Goal: Communication & Community: Answer question/provide support

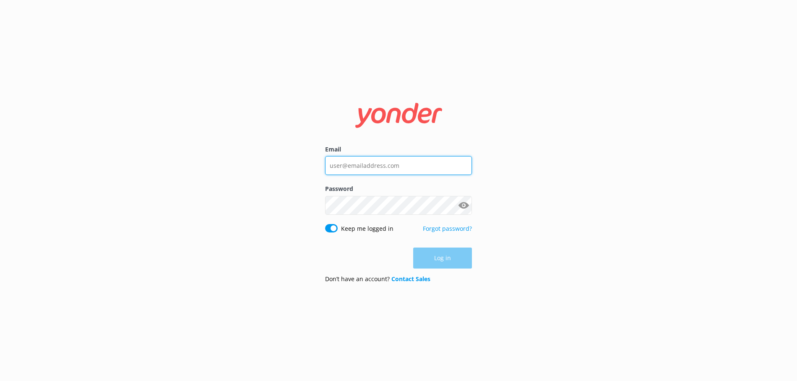
click at [375, 160] on input "Email" at bounding box center [398, 165] width 147 height 19
type input "[EMAIL_ADDRESS][DOMAIN_NAME]"
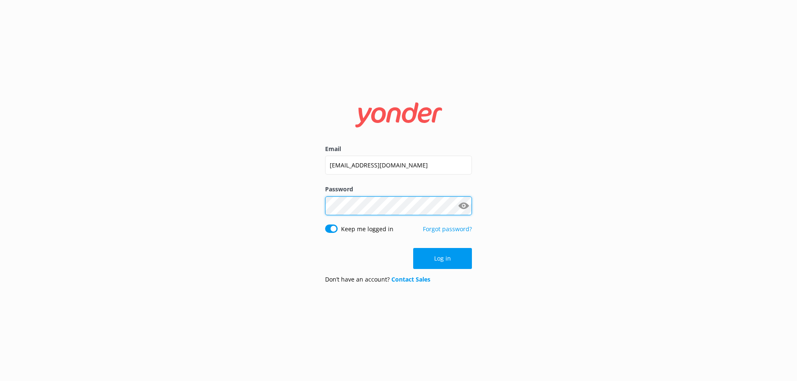
click button "Log in" at bounding box center [442, 258] width 59 height 21
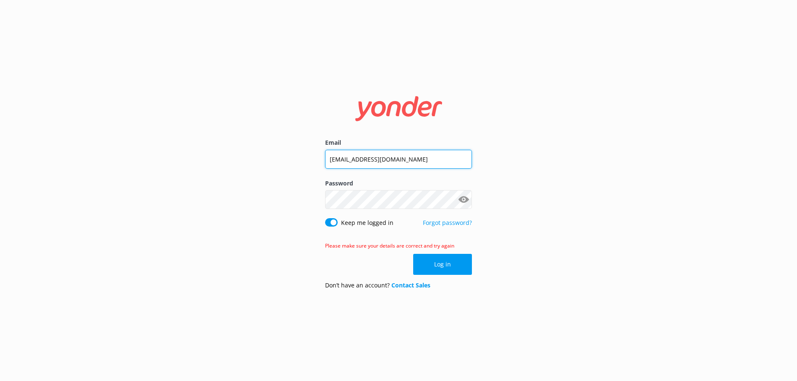
drag, startPoint x: 375, startPoint y: 159, endPoint x: 377, endPoint y: 170, distance: 11.0
click at [375, 160] on input "[EMAIL_ADDRESS][DOMAIN_NAME]" at bounding box center [398, 159] width 147 height 19
type input "[EMAIL_ADDRESS][DOMAIN_NAME]"
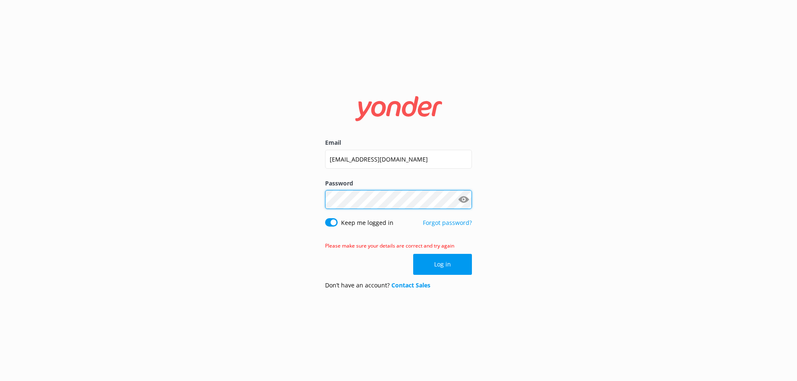
click at [309, 194] on div "Email [EMAIL_ADDRESS][DOMAIN_NAME] Password Show password Keep me logged in For…" at bounding box center [398, 190] width 797 height 381
click button "Log in" at bounding box center [442, 264] width 59 height 21
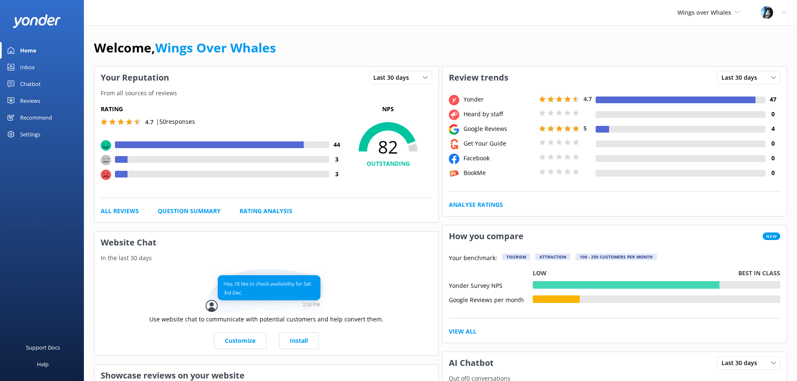
click at [41, 104] on link "Reviews" at bounding box center [42, 100] width 84 height 17
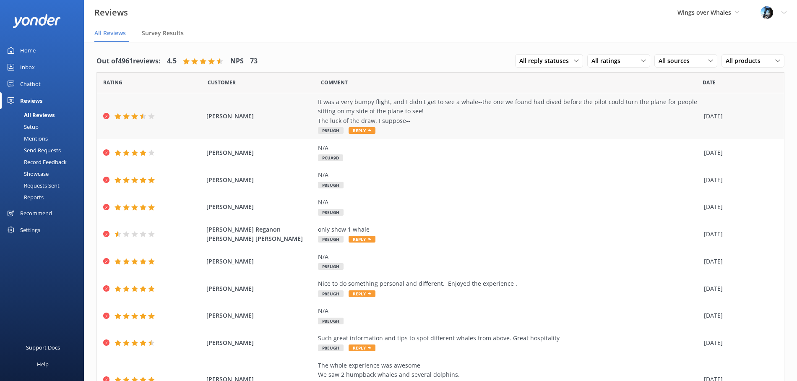
click at [441, 120] on div "It was a very bumpy flight, and I didn't get to see a whale--the one we found h…" at bounding box center [509, 111] width 382 height 28
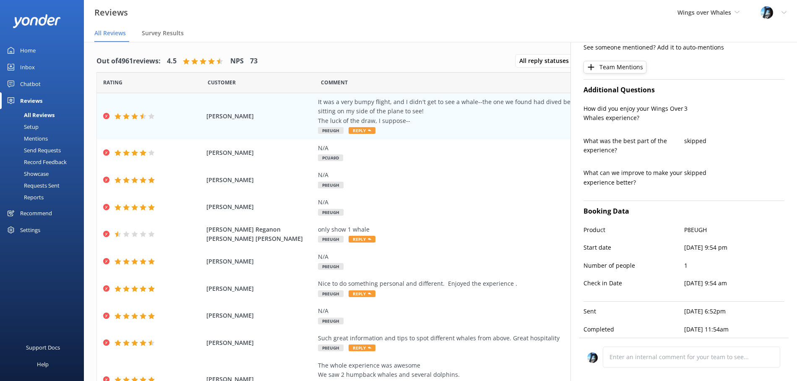
scroll to position [9, 0]
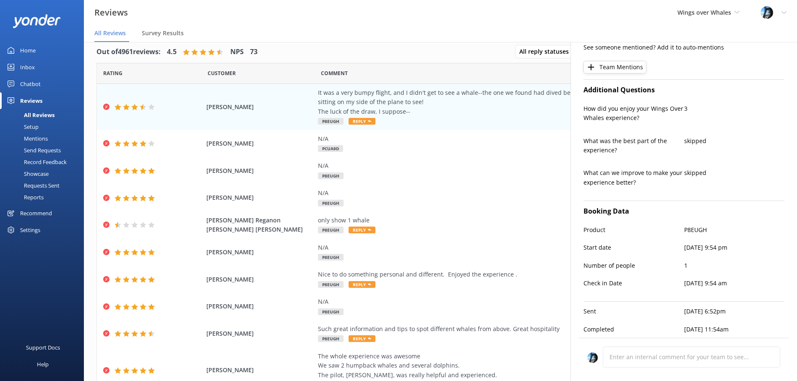
type textarea "Hi [PERSON_NAME], Thank you for sharing your feedback. We're sorry to hear the …"
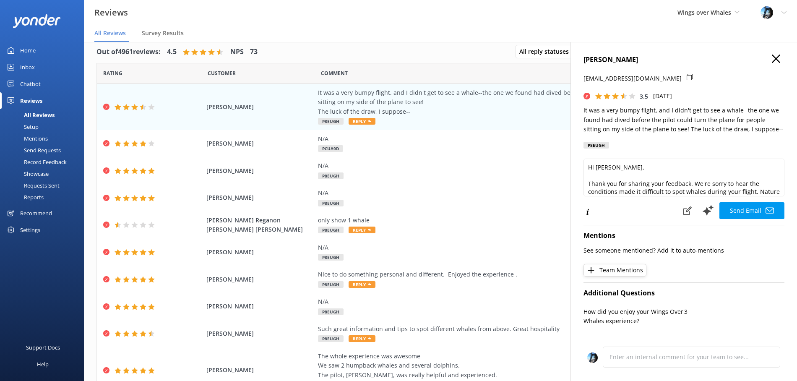
click at [774, 57] on use "button" at bounding box center [776, 59] width 8 height 8
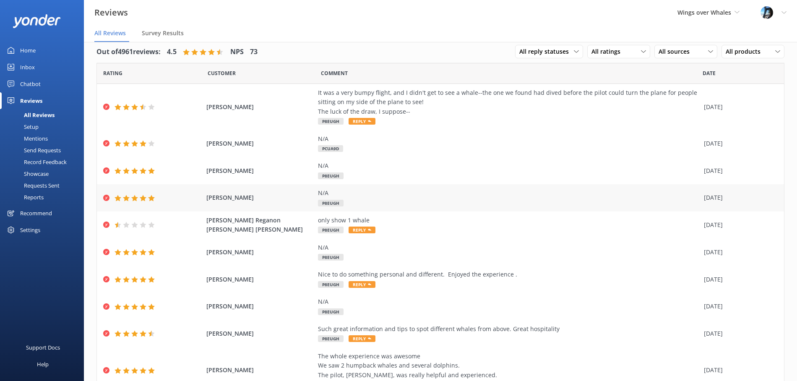
scroll to position [49, 0]
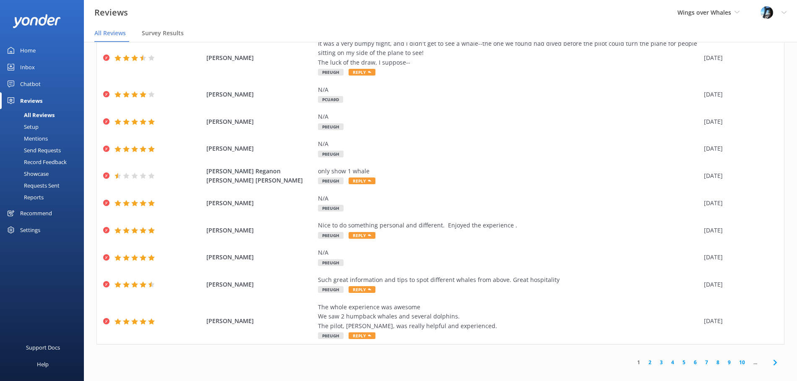
click at [649, 361] on link "2" at bounding box center [649, 362] width 11 height 8
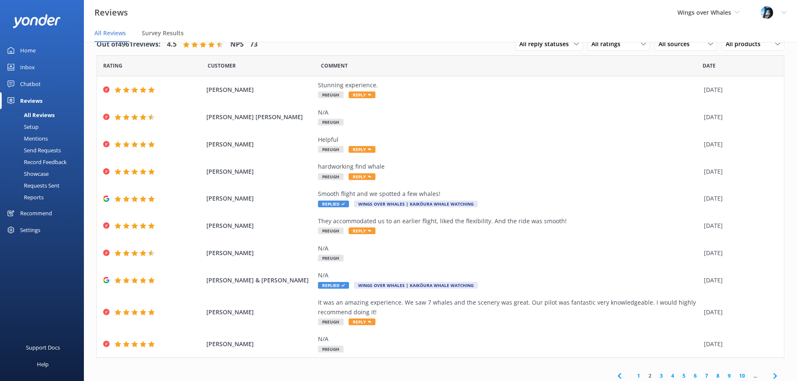
click at [660, 375] on link "3" at bounding box center [661, 376] width 11 height 8
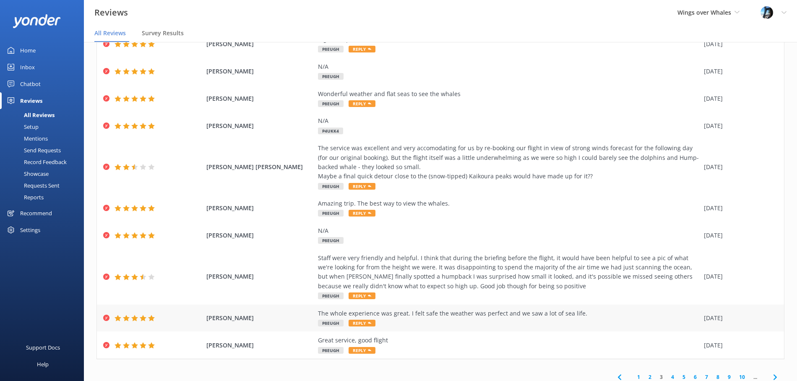
scroll to position [68, 0]
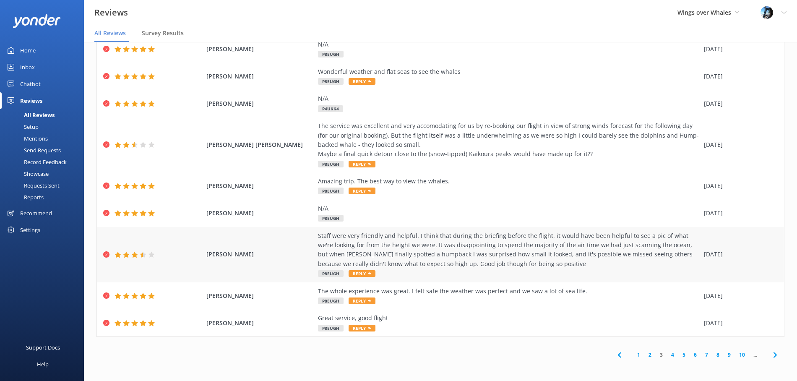
click at [561, 250] on div "Staff were very friendly and helpful. I think that during the briefing before t…" at bounding box center [509, 250] width 382 height 38
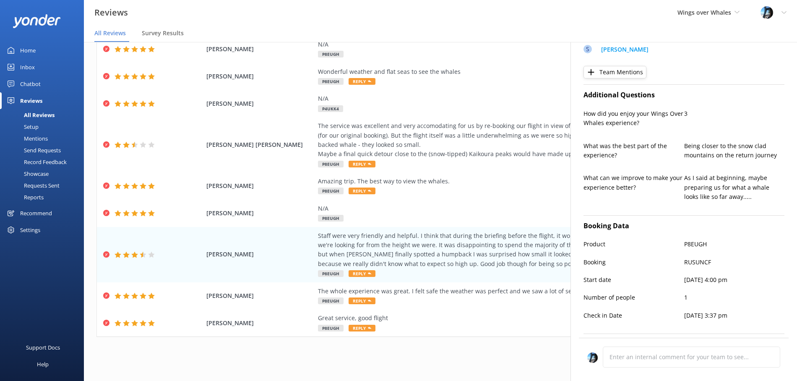
scroll to position [271, 0]
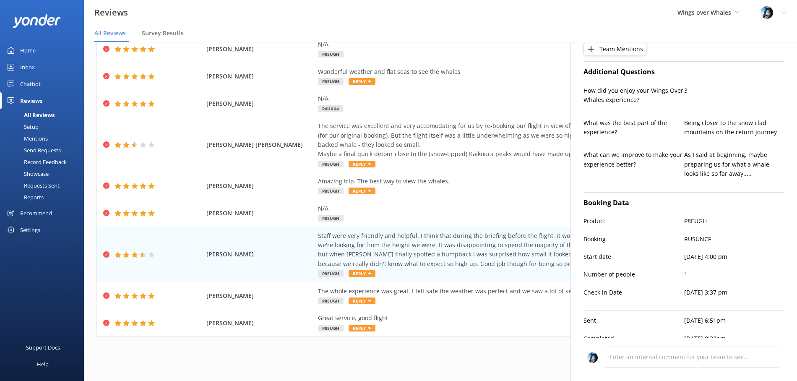
type textarea "Thank you so much for your feedback, [PERSON_NAME]! We’re glad you found our st…"
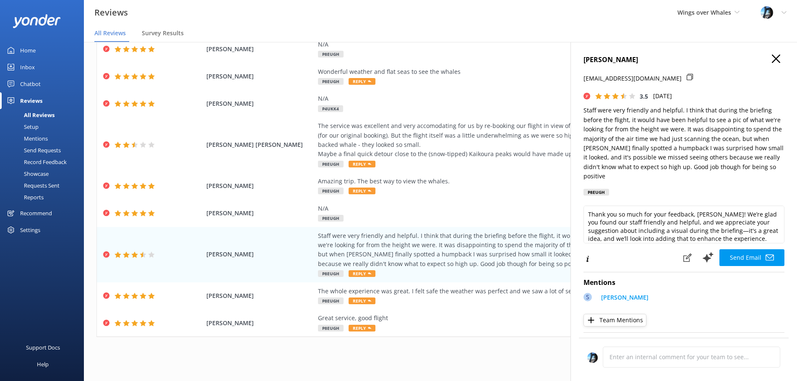
click at [774, 60] on use "button" at bounding box center [776, 59] width 8 height 8
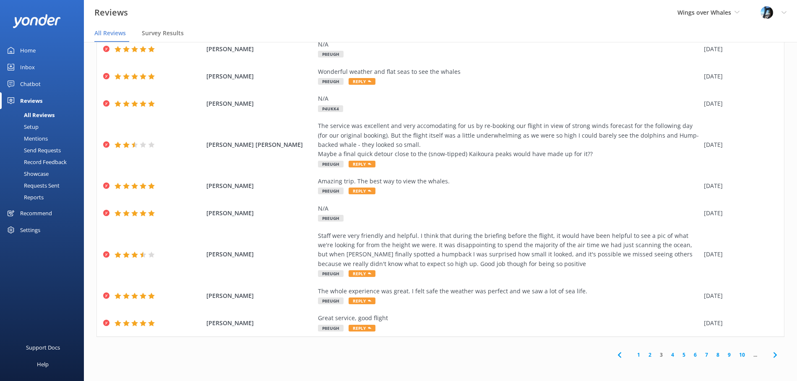
click at [671, 353] on link "4" at bounding box center [672, 355] width 11 height 8
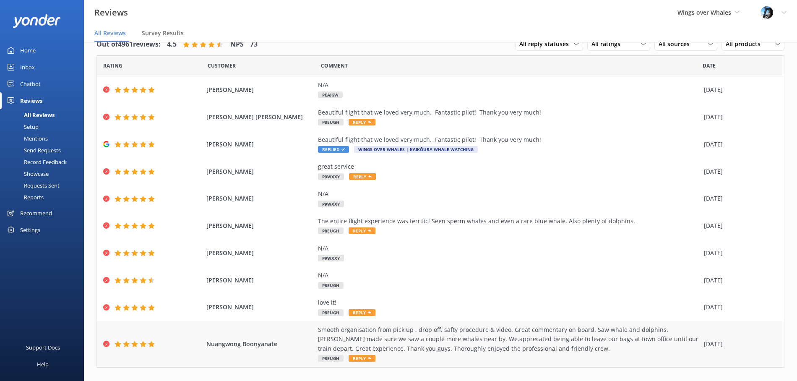
scroll to position [31, 0]
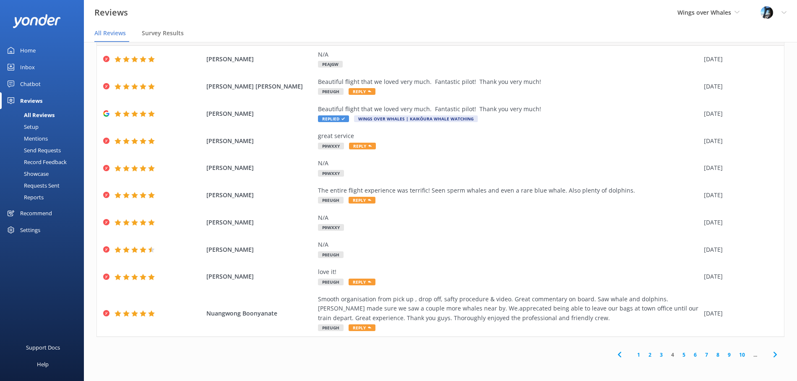
drag, startPoint x: 641, startPoint y: 354, endPoint x: 626, endPoint y: 351, distance: 15.5
click at [641, 354] on link "1" at bounding box center [638, 355] width 11 height 8
